Goal: Communication & Community: Share content

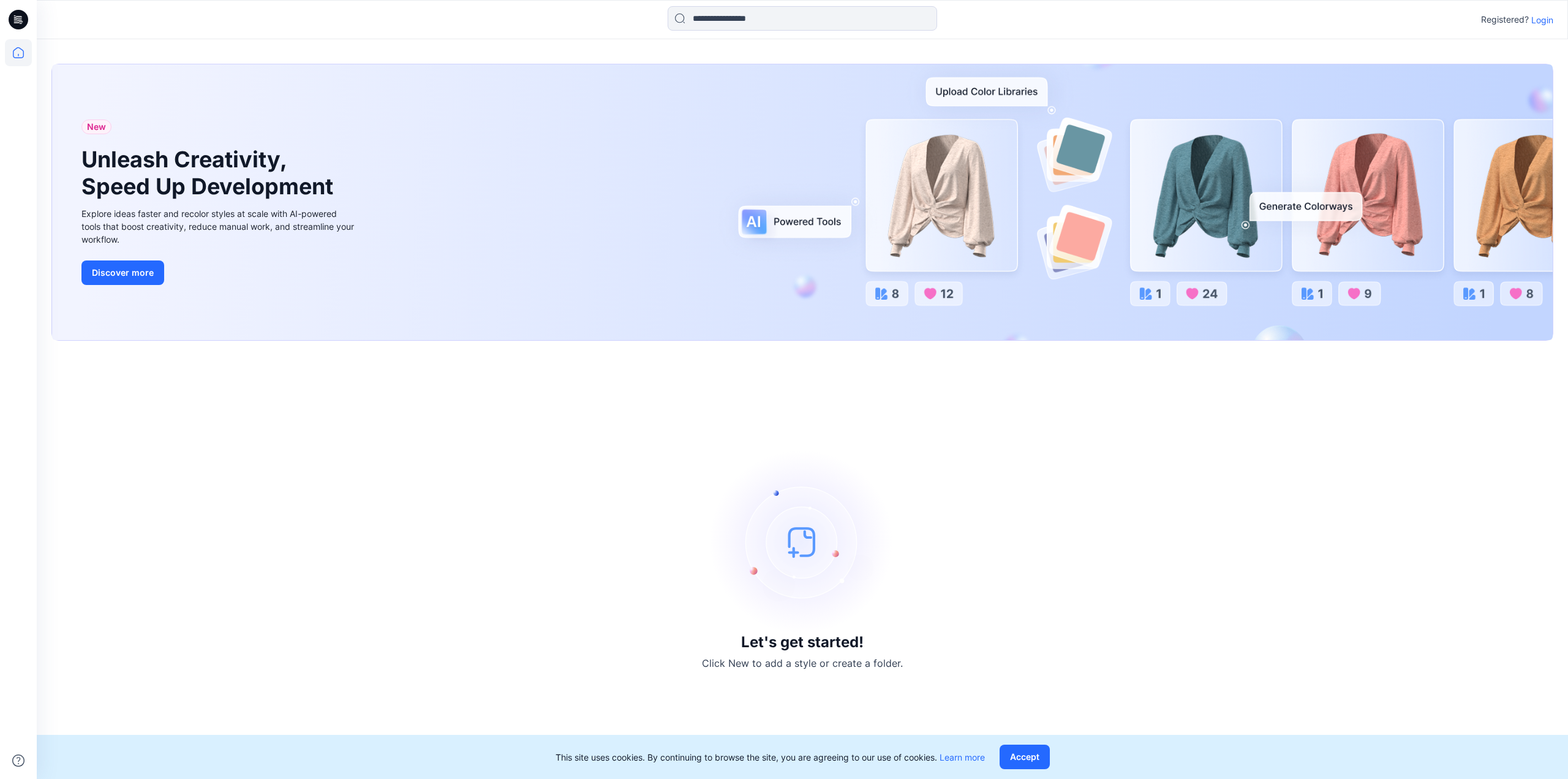
click at [1549, 21] on p "Login" at bounding box center [1543, 19] width 22 height 13
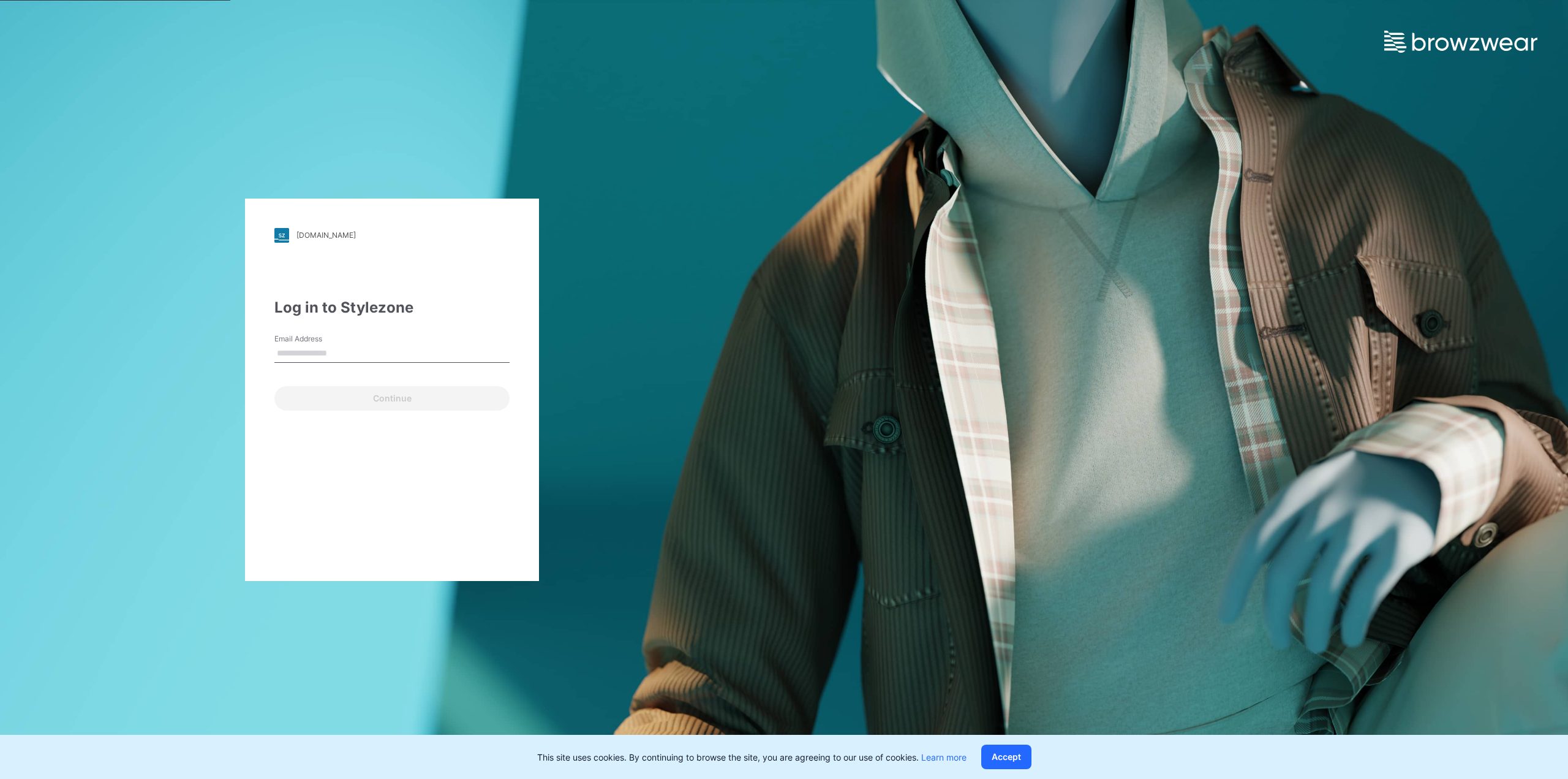
click at [325, 347] on input "Email Address" at bounding box center [391, 353] width 235 height 18
type input "**********"
click at [374, 394] on button "Continue" at bounding box center [391, 398] width 235 height 24
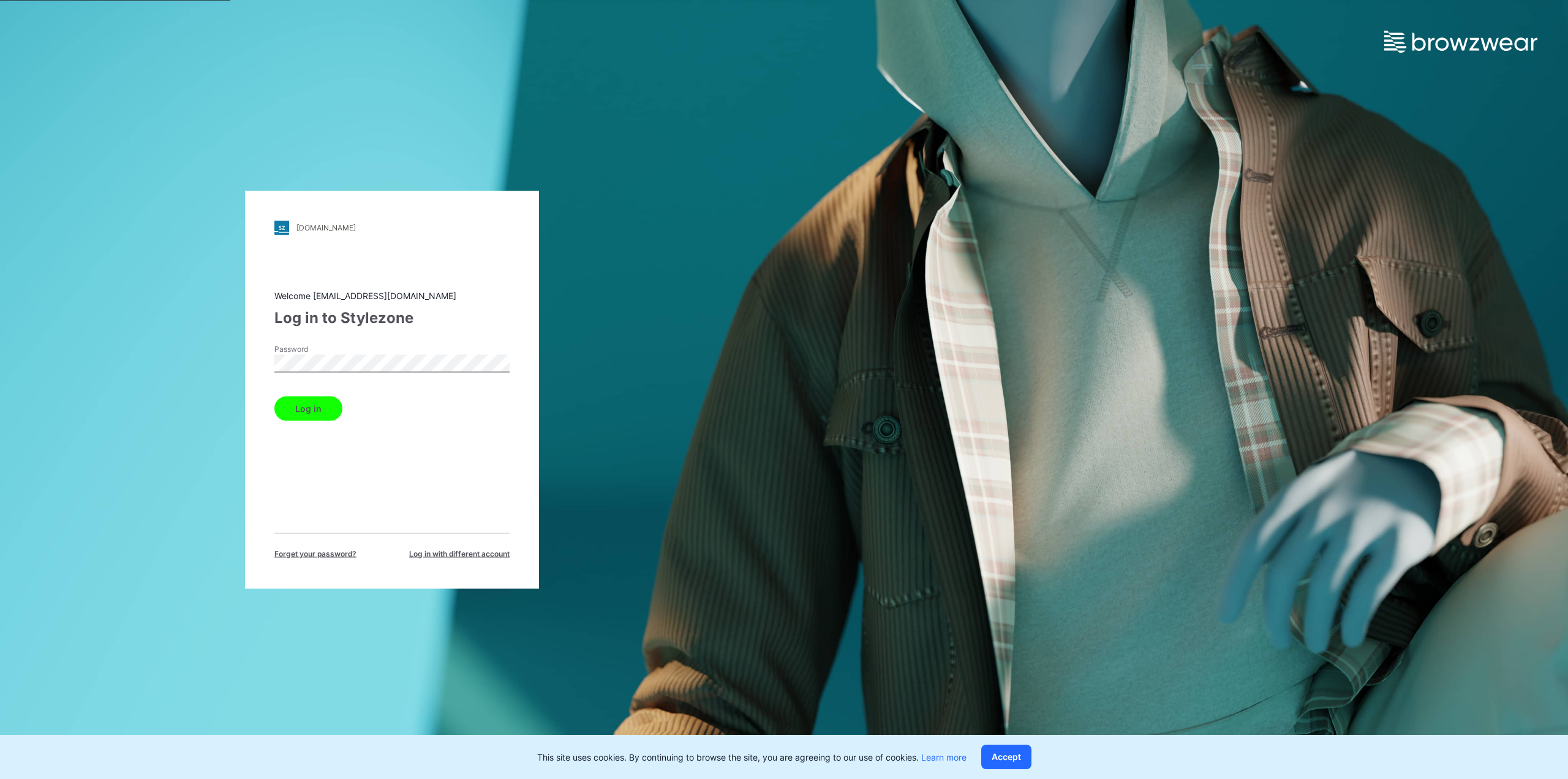
click at [312, 409] on button "Log in" at bounding box center [308, 408] width 68 height 24
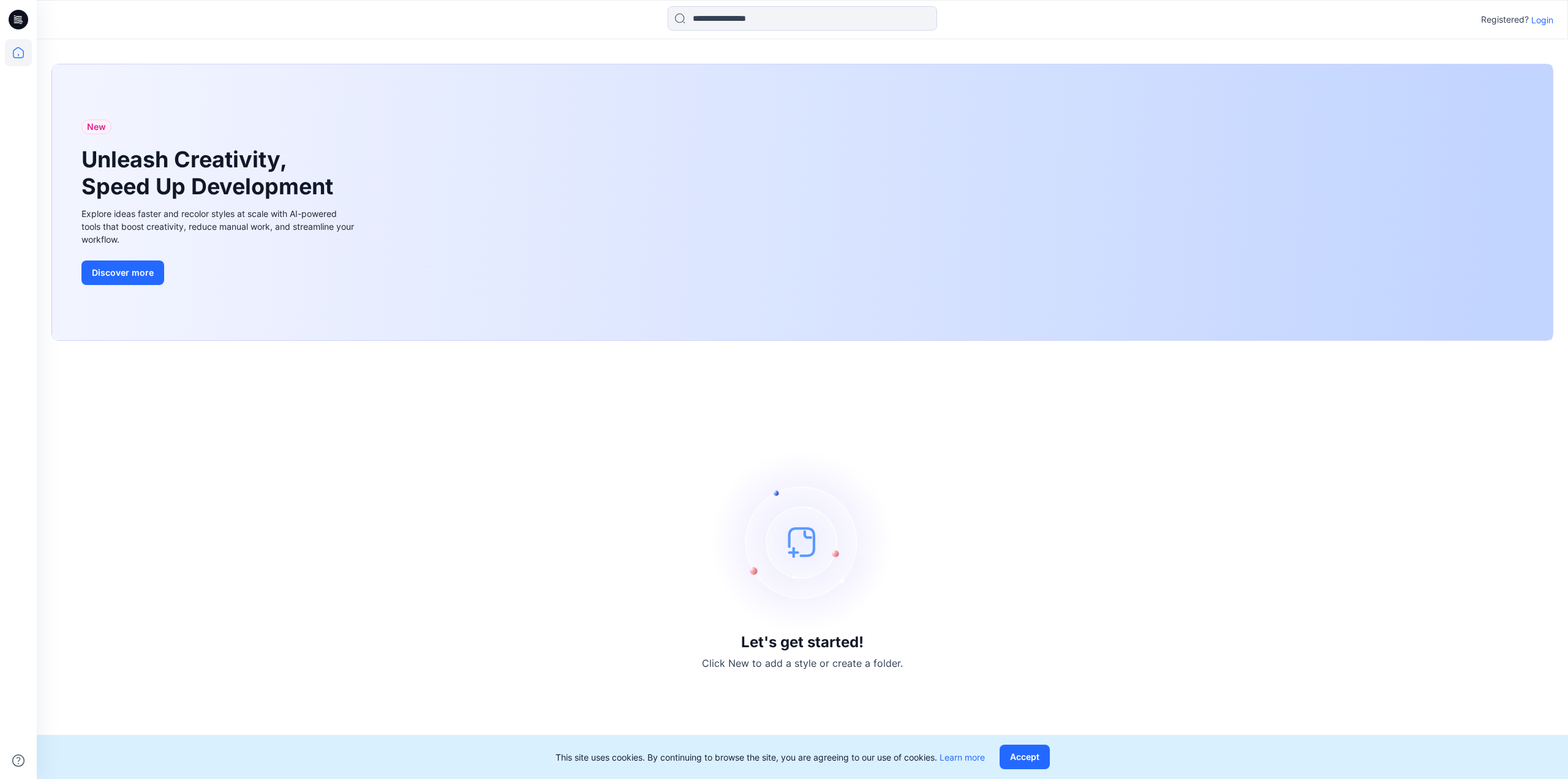
click at [1539, 23] on p "Login" at bounding box center [1543, 19] width 22 height 13
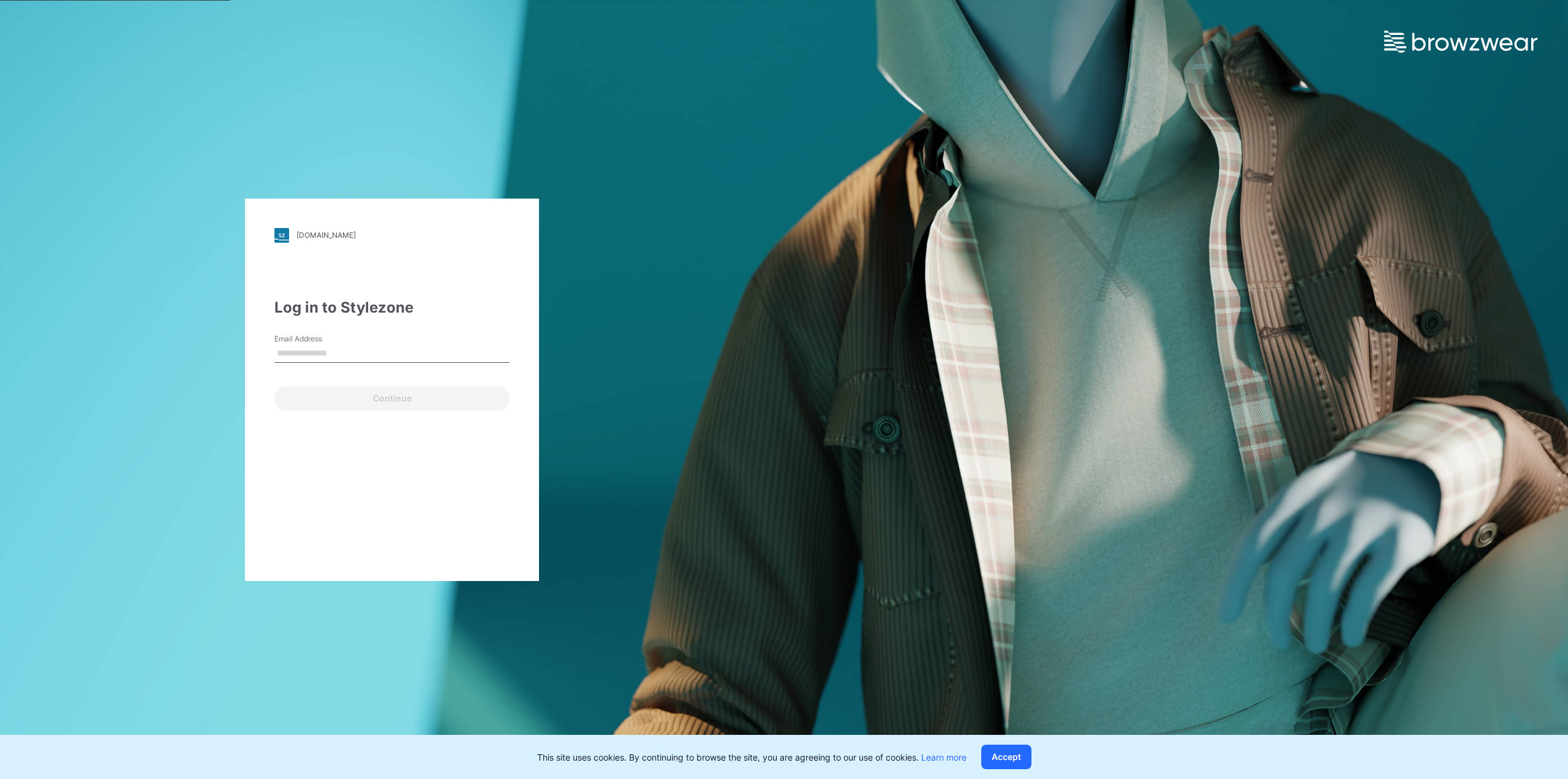
type input "**********"
click at [349, 391] on button "Continue" at bounding box center [391, 398] width 235 height 24
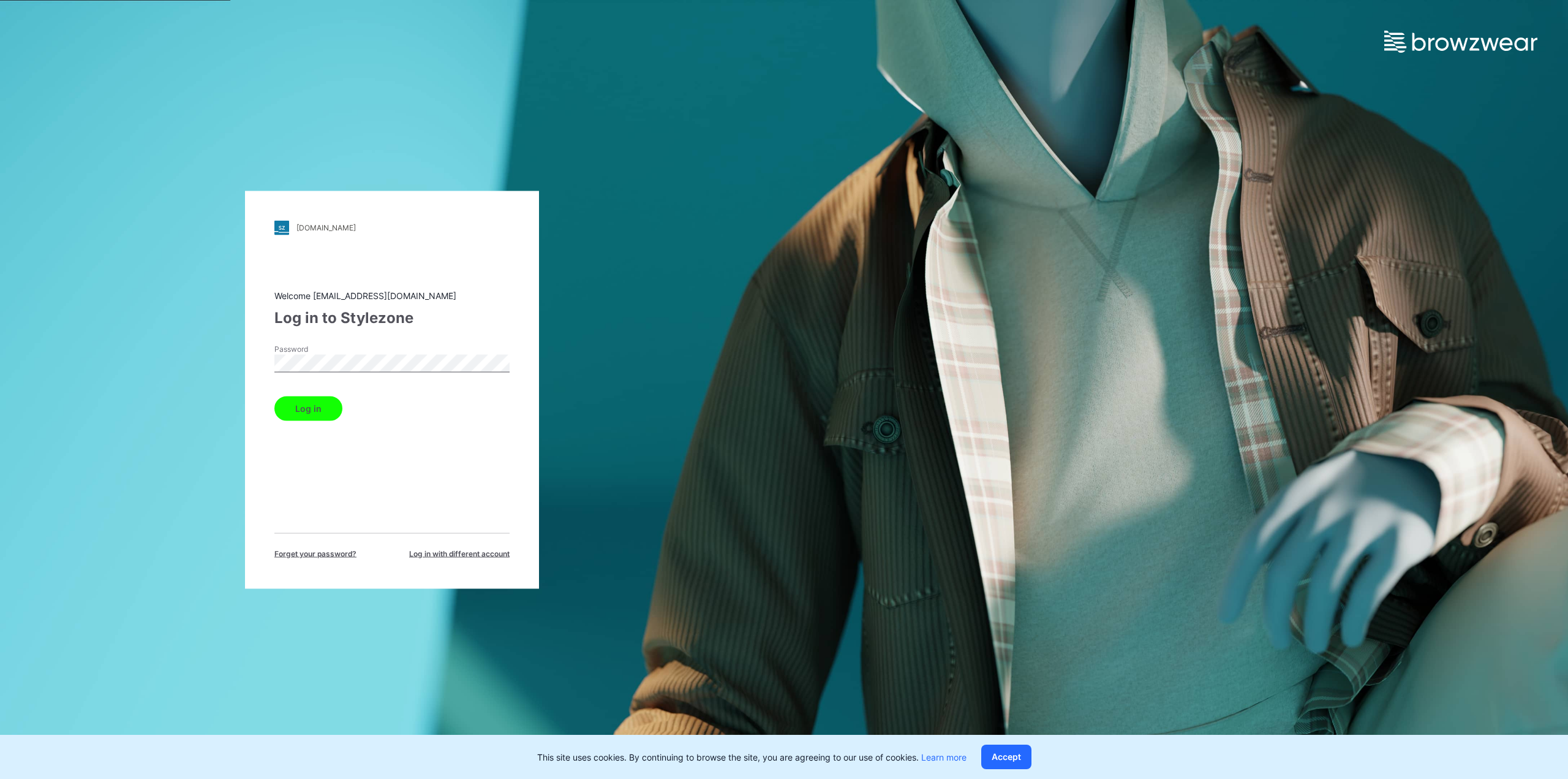
click at [309, 413] on button "Log in" at bounding box center [308, 408] width 68 height 24
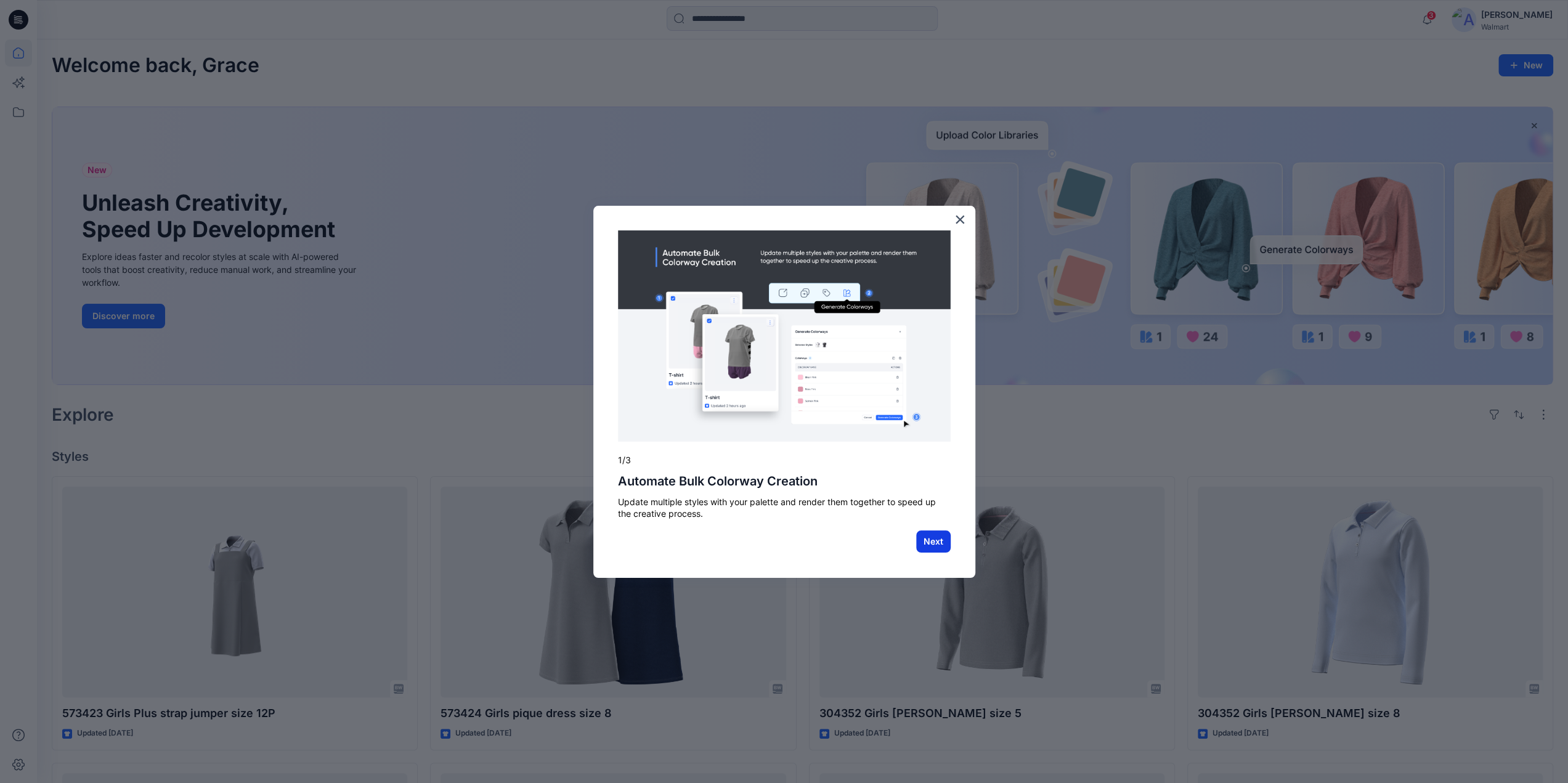
click at [929, 544] on button "Next" at bounding box center [933, 542] width 35 height 22
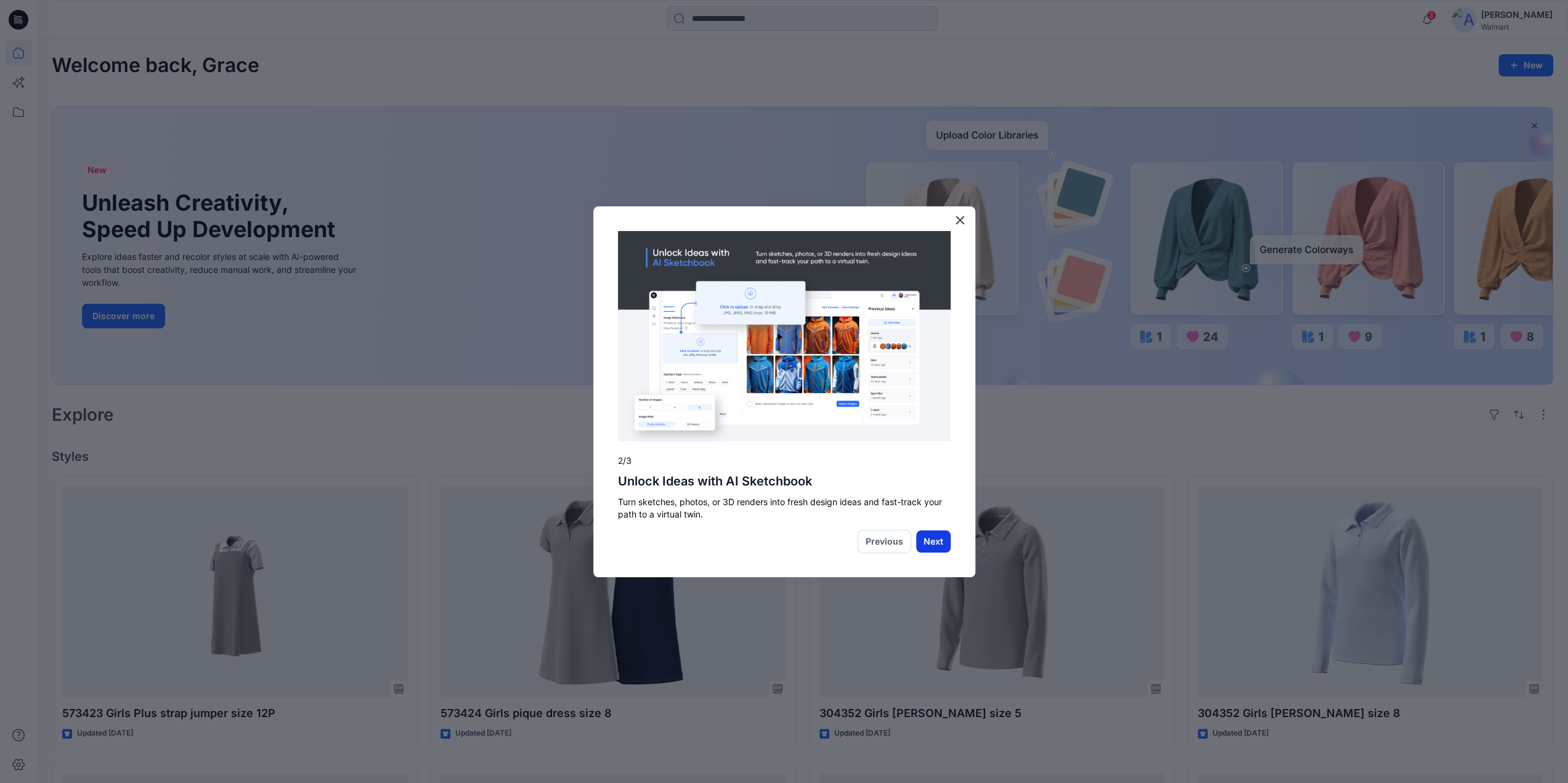
click at [923, 542] on button "Next" at bounding box center [933, 542] width 35 height 22
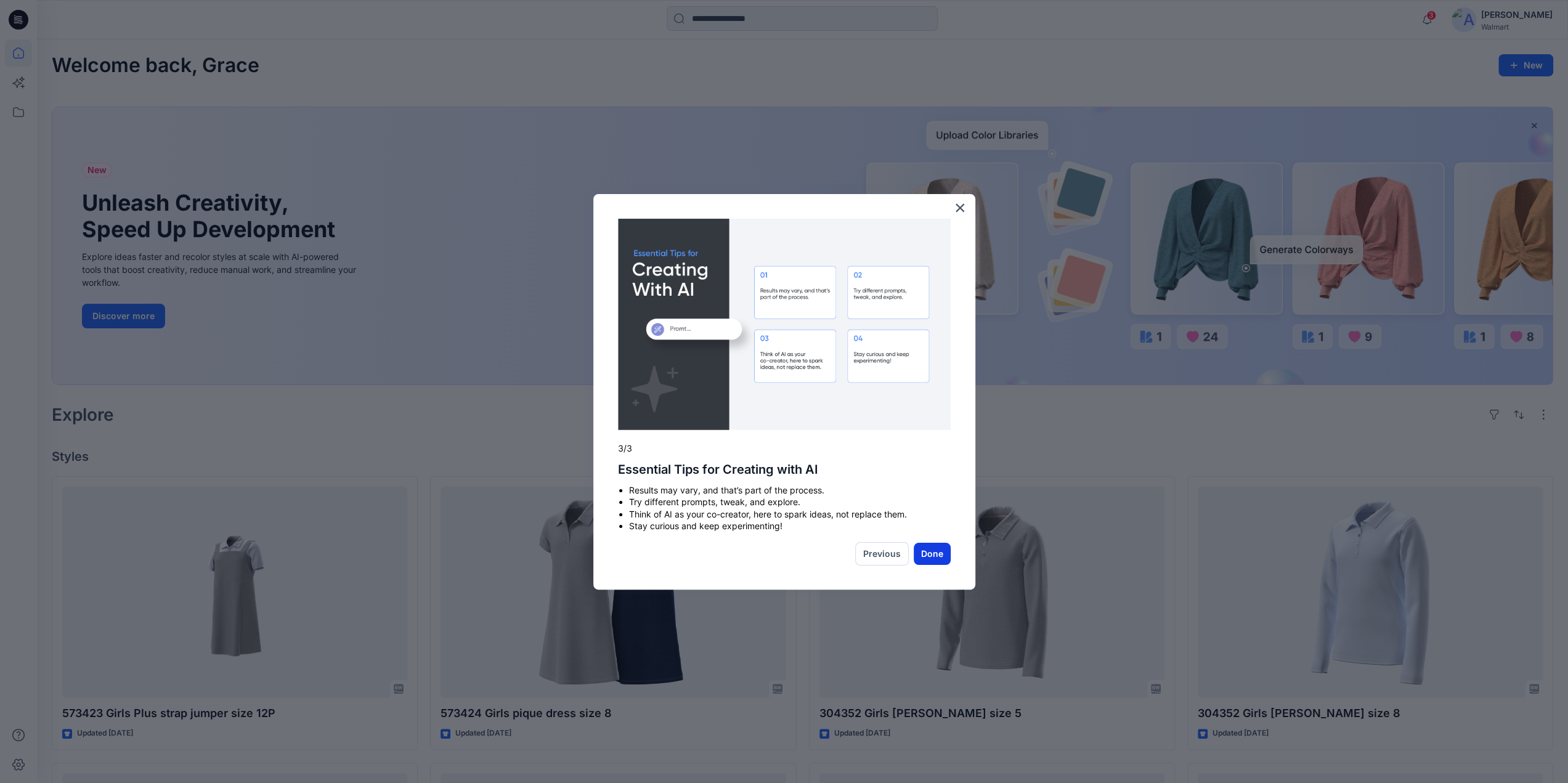
click at [941, 553] on button "Done" at bounding box center [932, 553] width 37 height 22
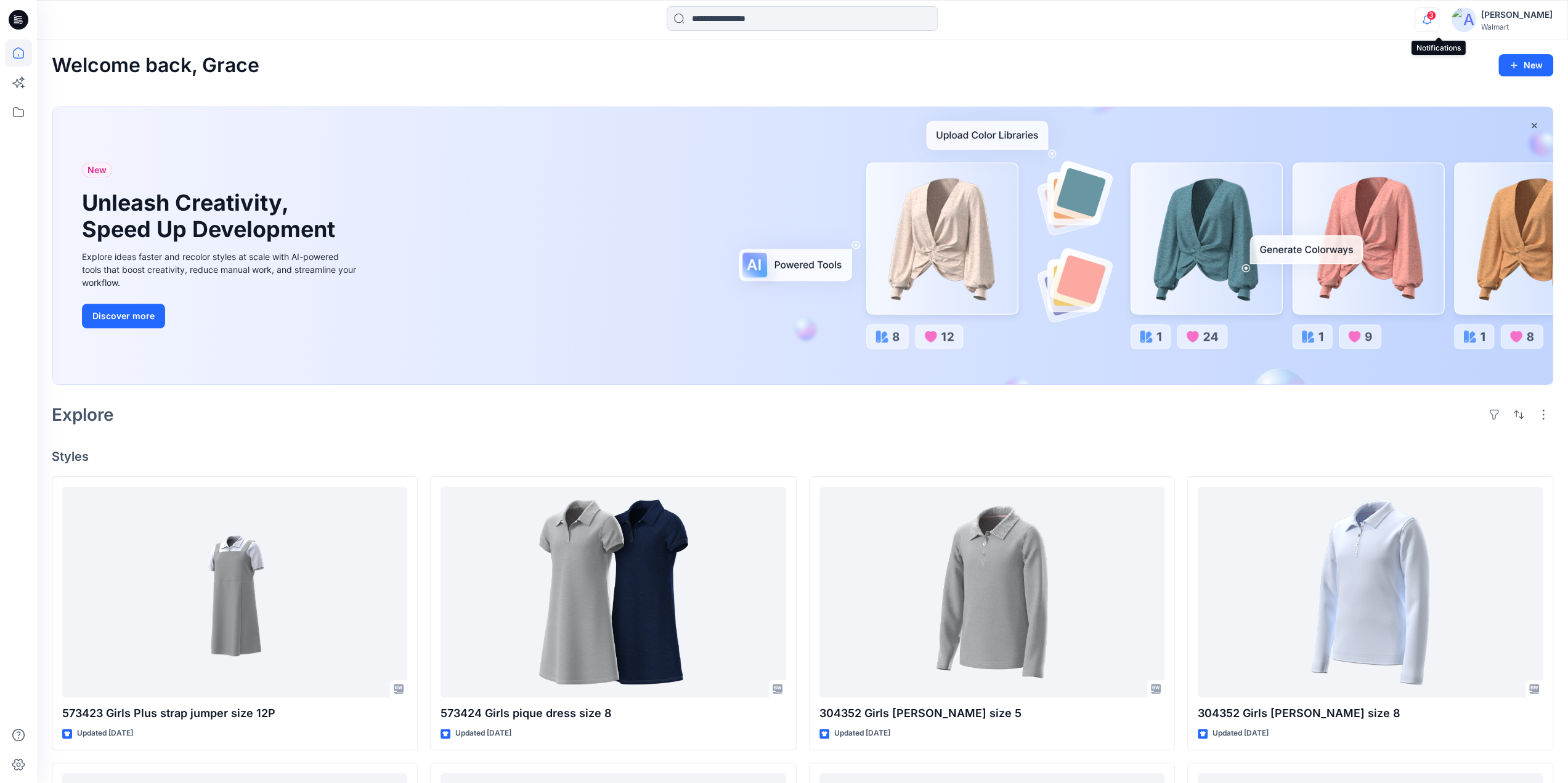
click at [1438, 20] on icon "button" at bounding box center [1427, 19] width 24 height 24
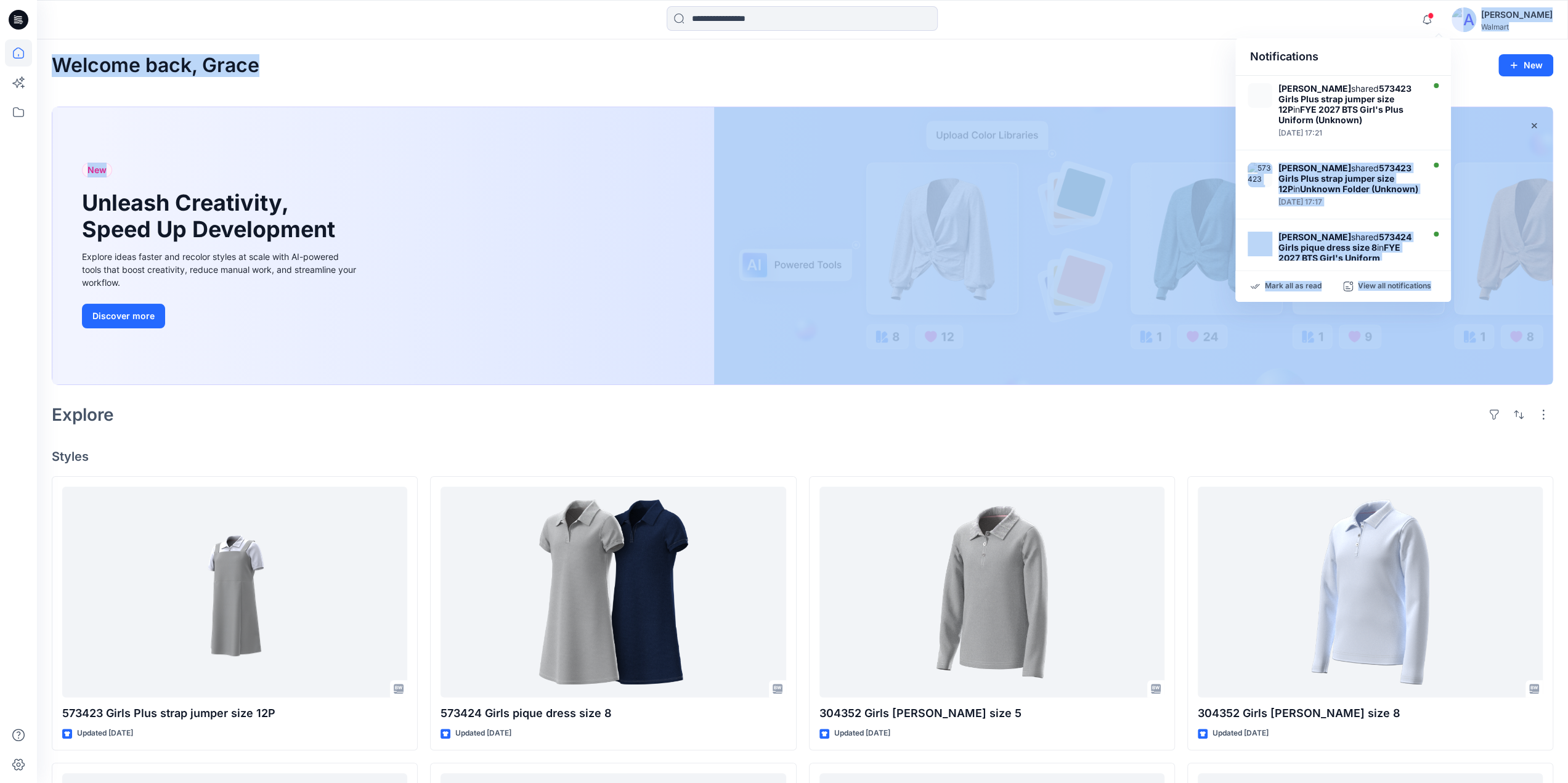
drag, startPoint x: 1446, startPoint y: 97, endPoint x: 1452, endPoint y: 137, distance: 40.4
click at [1452, 137] on div "Notifications Gina Cowan shared 573423 Girls Plus strap jumper size 12P in FYE …" at bounding box center [784, 691] width 1568 height 1382
click at [1178, 65] on div "Welcome back, Grace New" at bounding box center [803, 65] width 1501 height 23
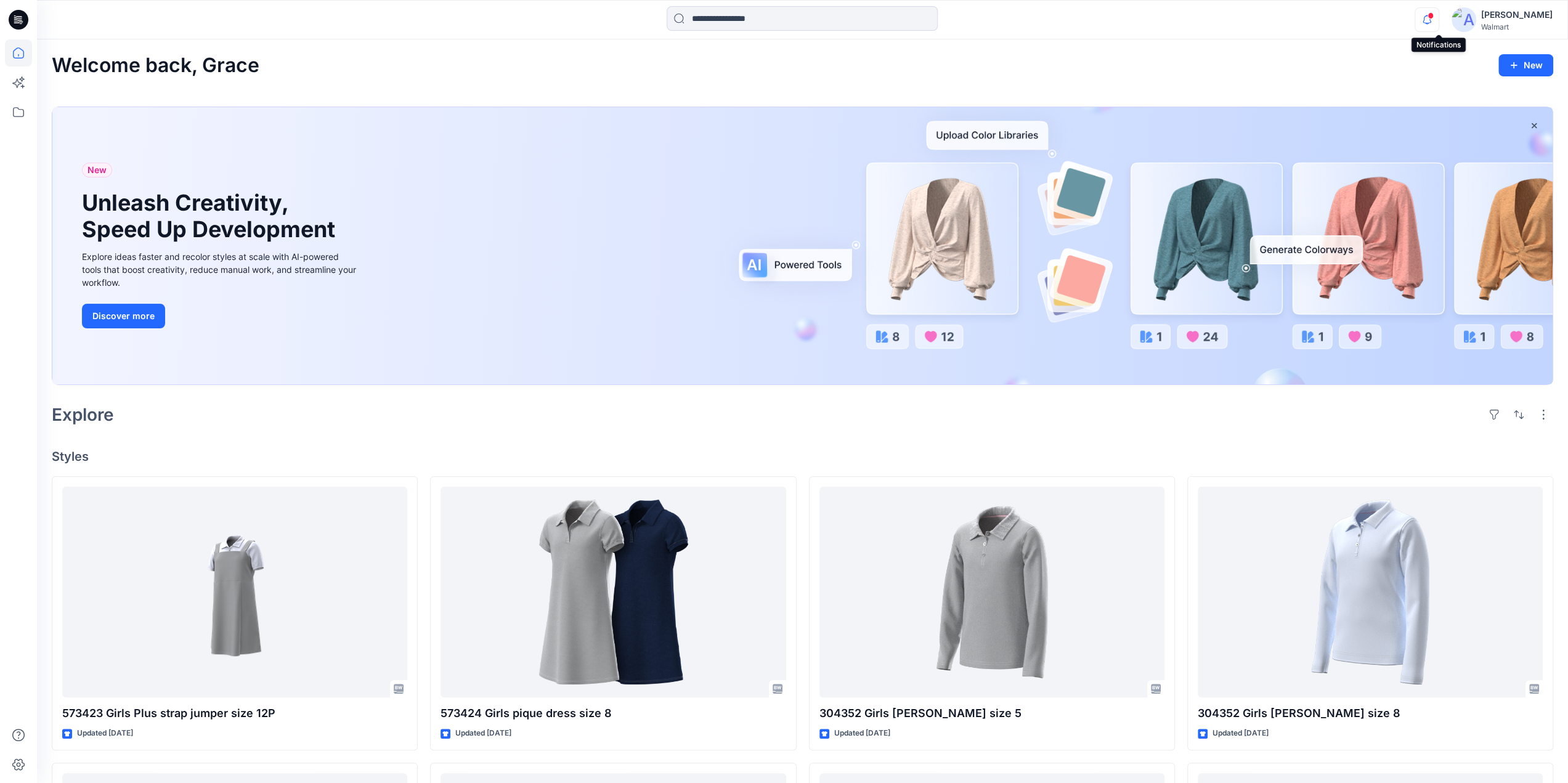
click at [1435, 17] on icon "button" at bounding box center [1427, 19] width 24 height 24
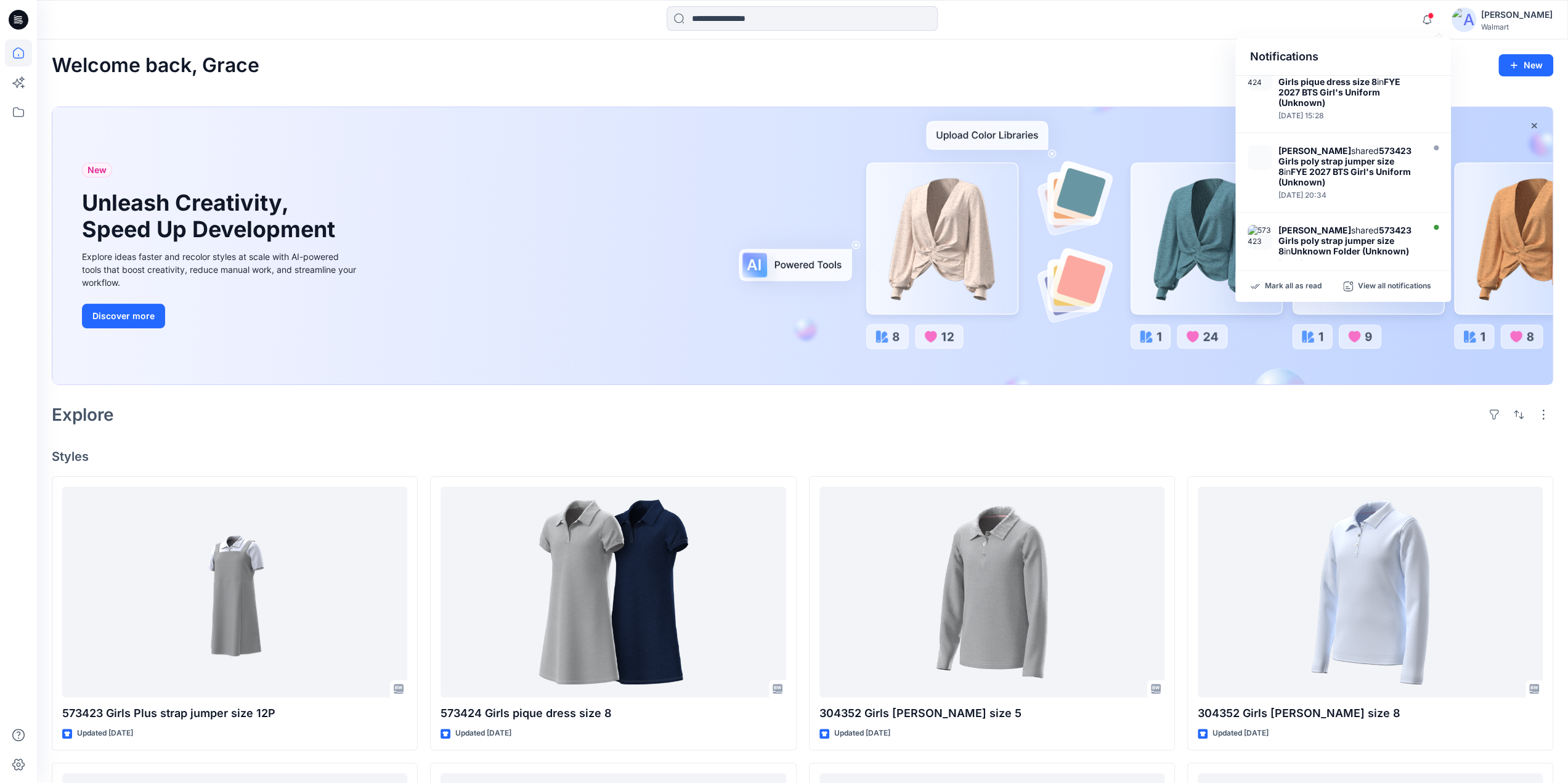
scroll to position [147, 0]
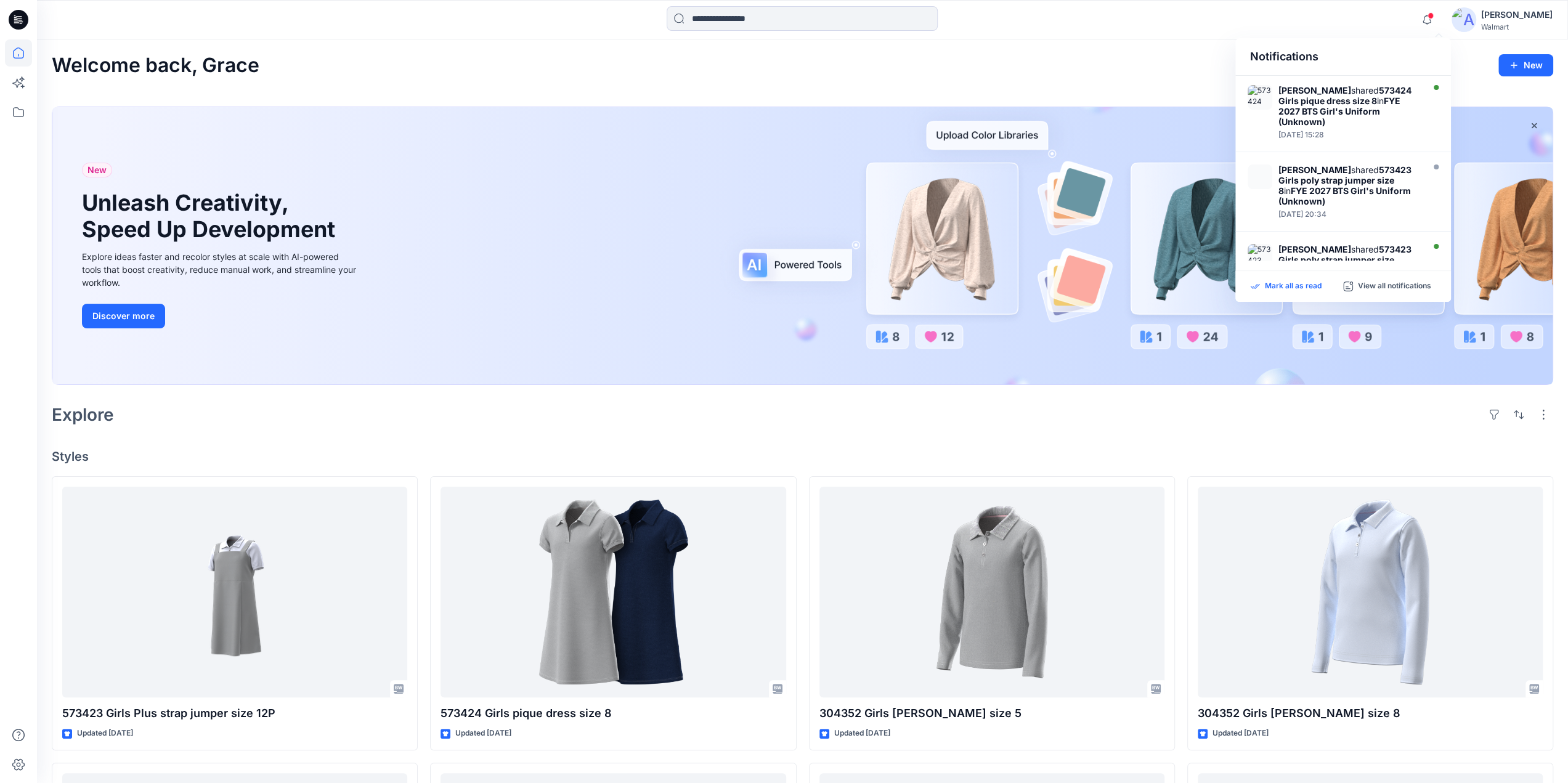
click at [1283, 287] on p "Mark all as read" at bounding box center [1293, 286] width 56 height 11
click at [557, 212] on div "New Unleash Creativity, Speed Up Development Explore ideas faster and recolor s…" at bounding box center [803, 246] width 1500 height 277
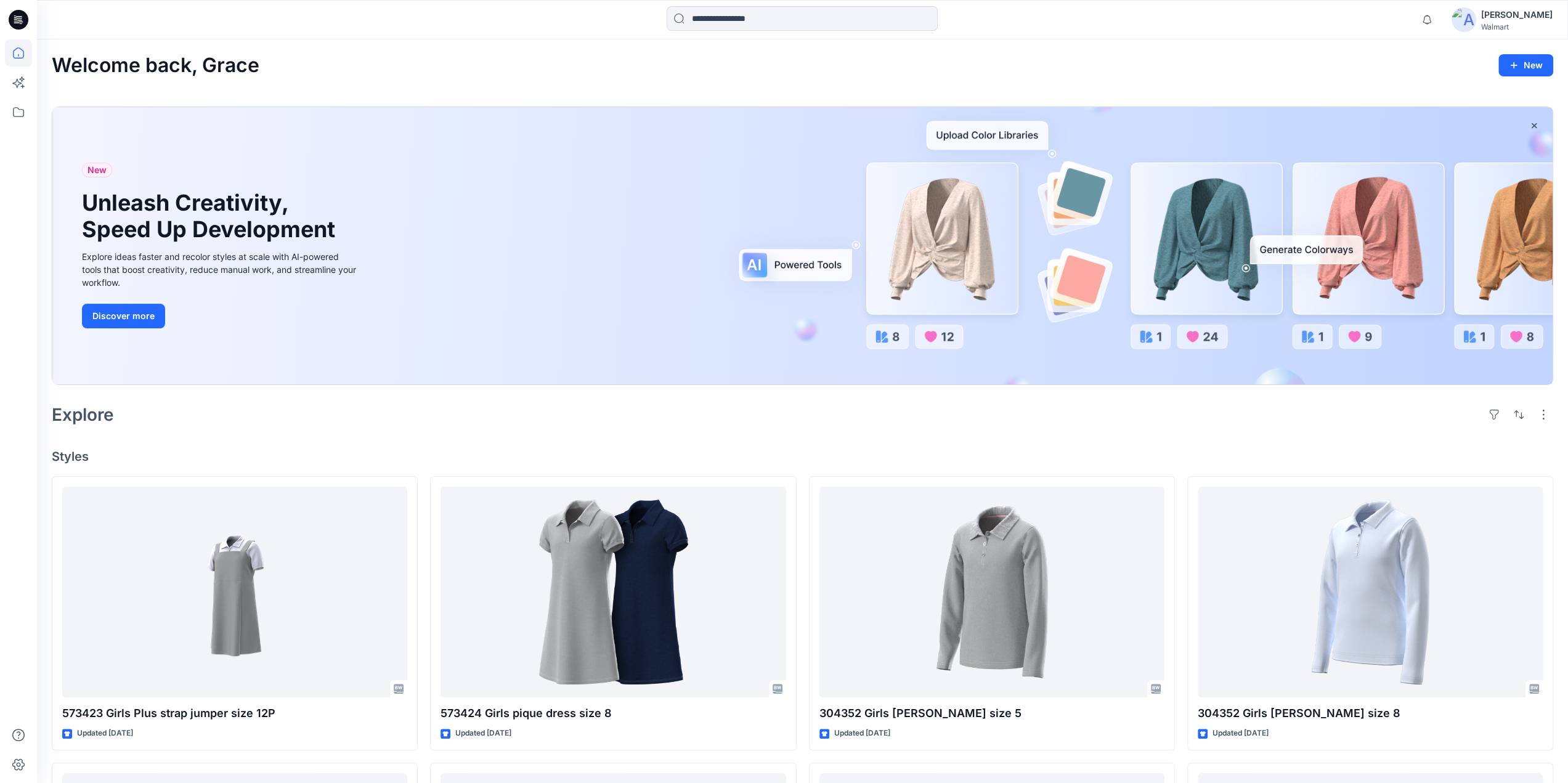
scroll to position [598, 0]
